Goal: Information Seeking & Learning: Learn about a topic

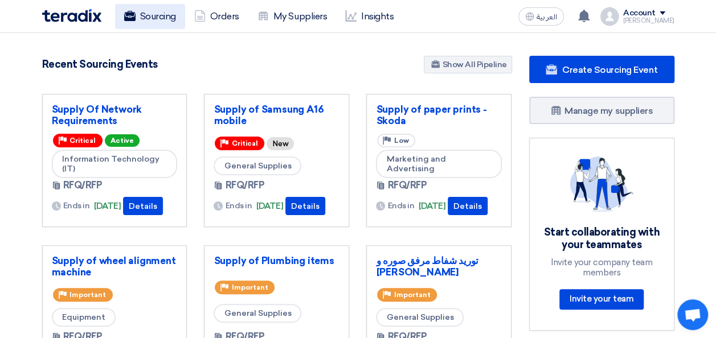
click at [142, 26] on link "Sourcing" at bounding box center [150, 16] width 70 height 25
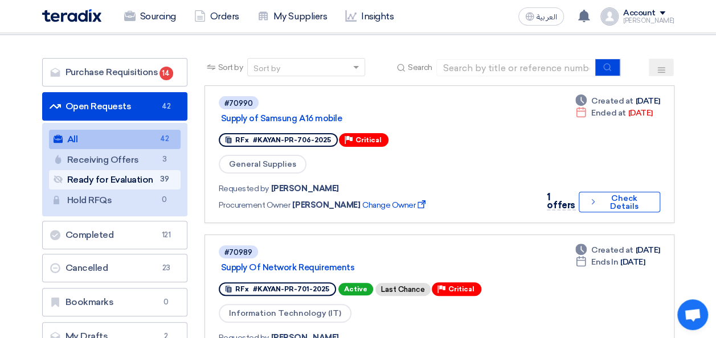
scroll to position [114, 0]
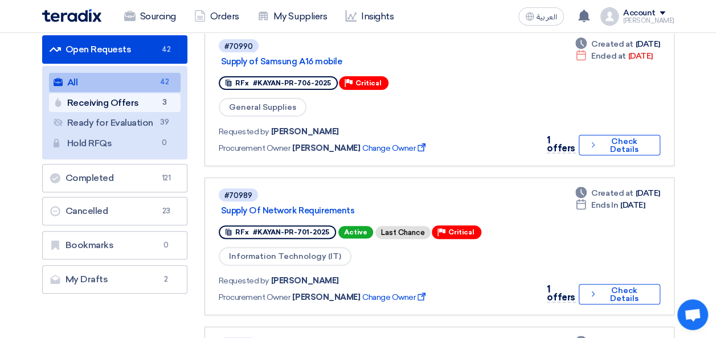
click at [132, 107] on link "Receiving Offers Receiving Offers 3" at bounding box center [115, 102] width 132 height 19
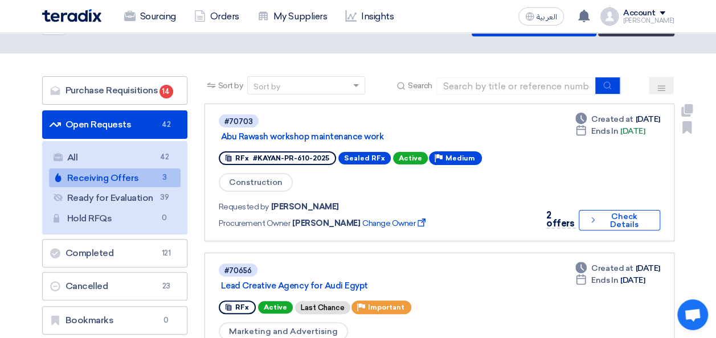
scroll to position [57, 0]
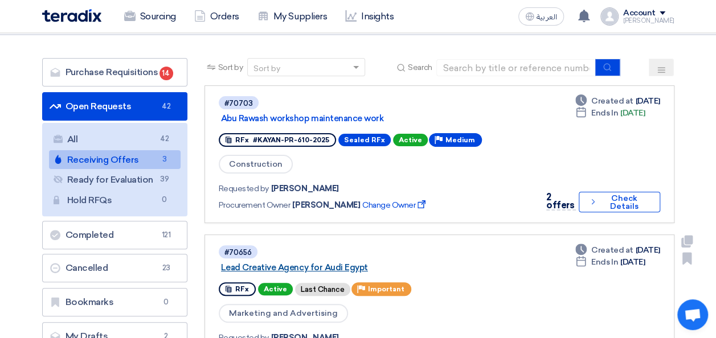
click at [306, 268] on link "Lead Creative Agency for Audi Egypt" at bounding box center [363, 268] width 285 height 10
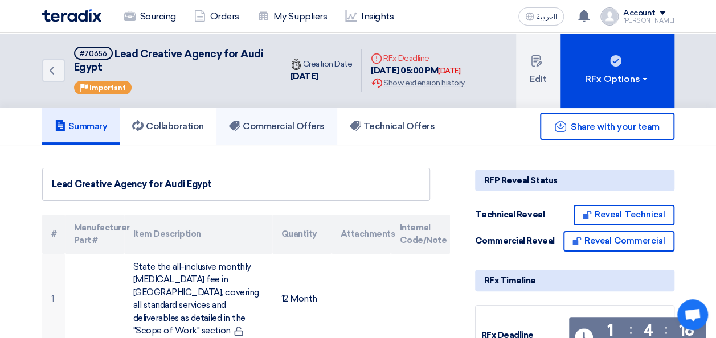
click at [255, 128] on h5 "Commercial Offers" at bounding box center [277, 126] width 96 height 11
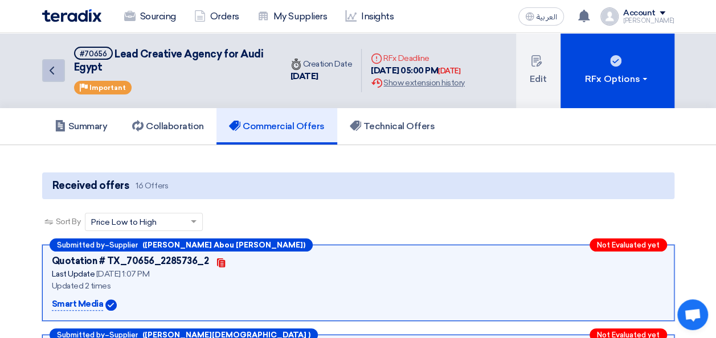
click at [59, 66] on link "Back" at bounding box center [53, 70] width 23 height 23
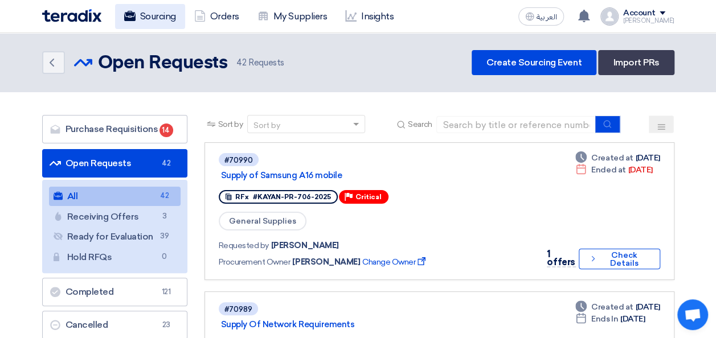
click at [141, 6] on link "Sourcing" at bounding box center [150, 16] width 70 height 25
click at [153, 16] on link "Sourcing" at bounding box center [150, 16] width 70 height 25
click at [157, 19] on link "Sourcing" at bounding box center [150, 16] width 70 height 25
click at [49, 64] on icon "Back" at bounding box center [52, 63] width 14 height 14
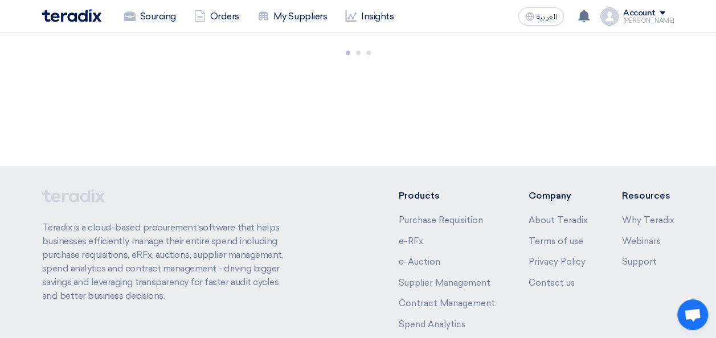
click at [74, 11] on img at bounding box center [71, 15] width 59 height 13
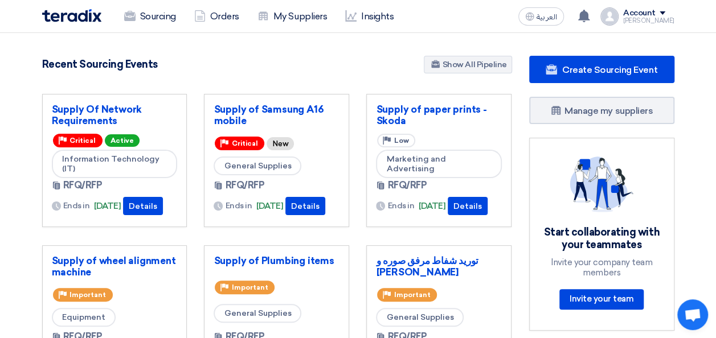
click at [334, 68] on div "Recent Sourcing Events Show All Pipeline" at bounding box center [277, 66] width 470 height 20
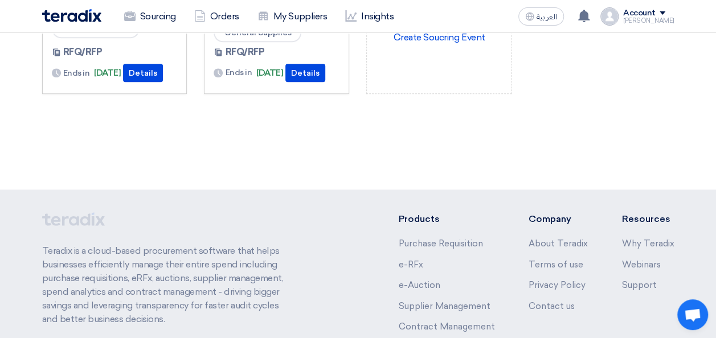
scroll to position [550, 0]
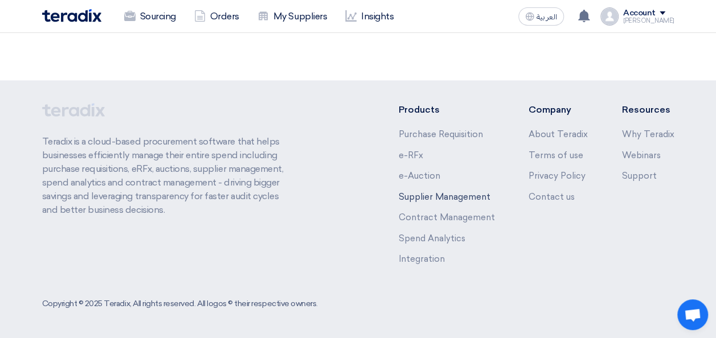
click at [437, 196] on link "Supplier Management" at bounding box center [444, 197] width 92 height 10
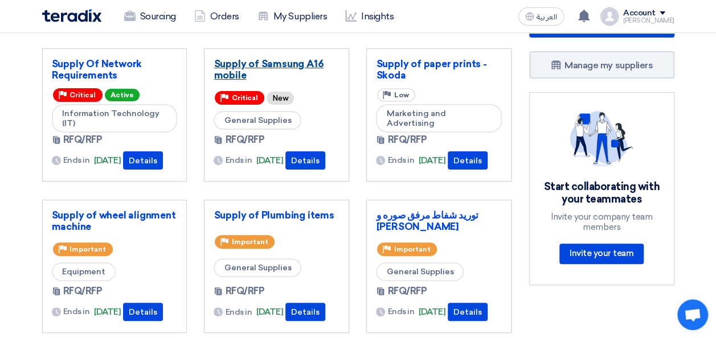
scroll to position [0, 0]
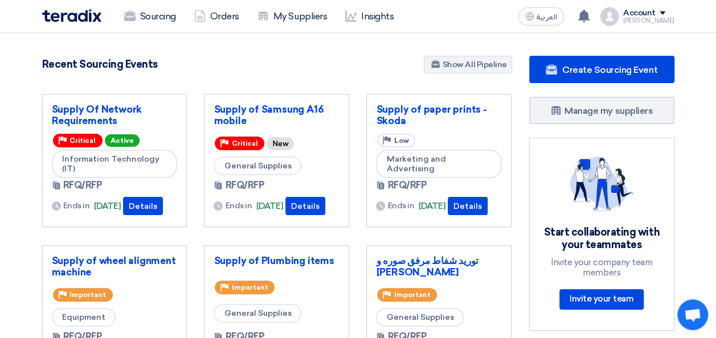
click at [83, 15] on img at bounding box center [71, 15] width 59 height 13
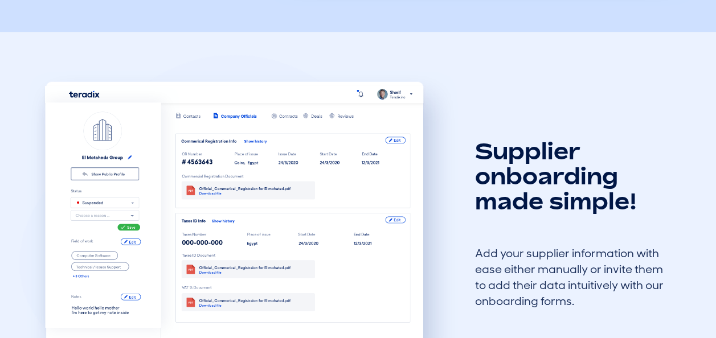
scroll to position [570, 0]
